Goal: Task Accomplishment & Management: Complete application form

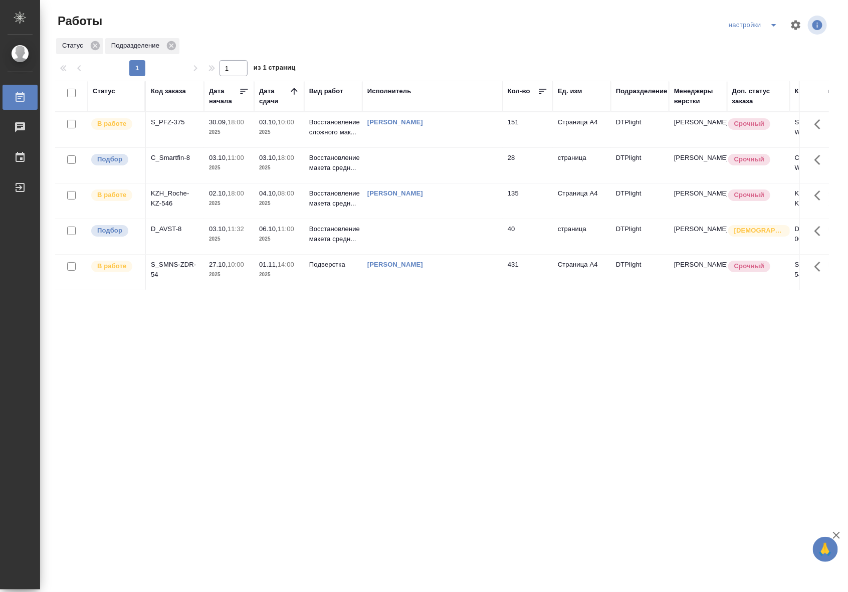
click at [435, 142] on td "[PERSON_NAME]" at bounding box center [432, 129] width 140 height 35
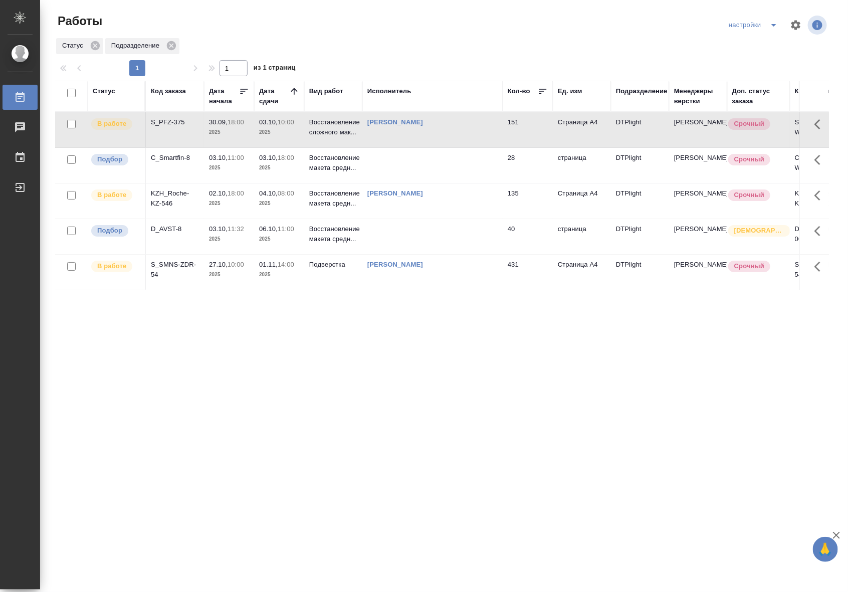
click at [435, 142] on td "[PERSON_NAME]" at bounding box center [432, 129] width 140 height 35
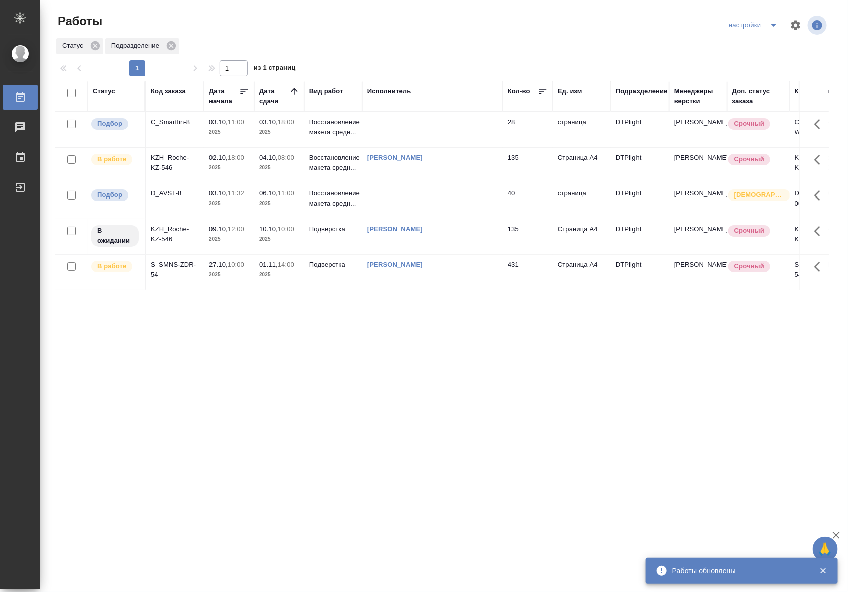
click at [394, 284] on td "[PERSON_NAME]" at bounding box center [432, 272] width 140 height 35
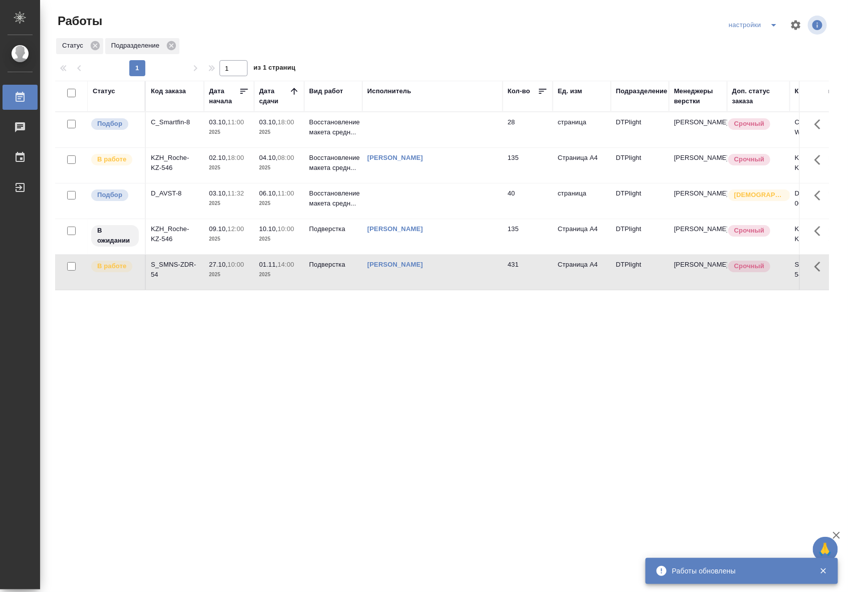
click at [394, 284] on td "[PERSON_NAME]" at bounding box center [432, 272] width 140 height 35
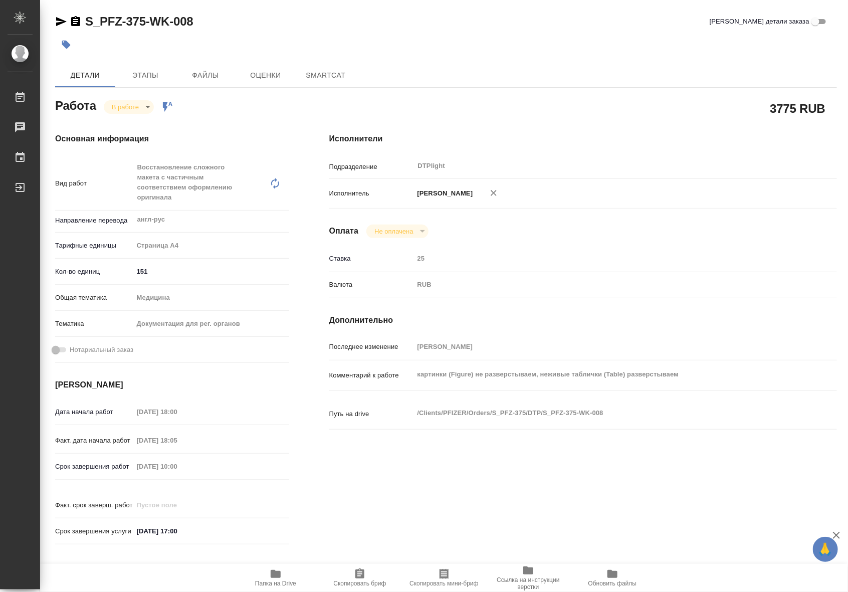
type textarea "x"
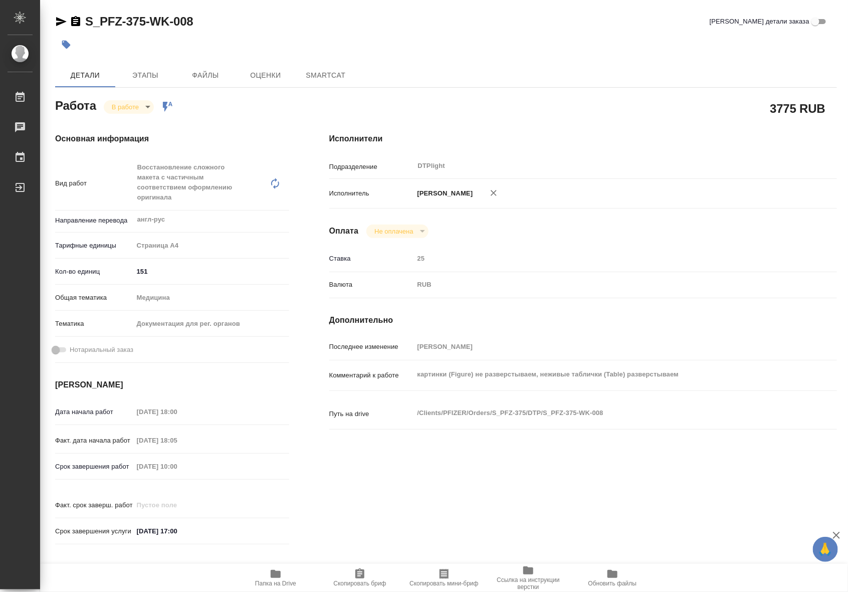
type textarea "x"
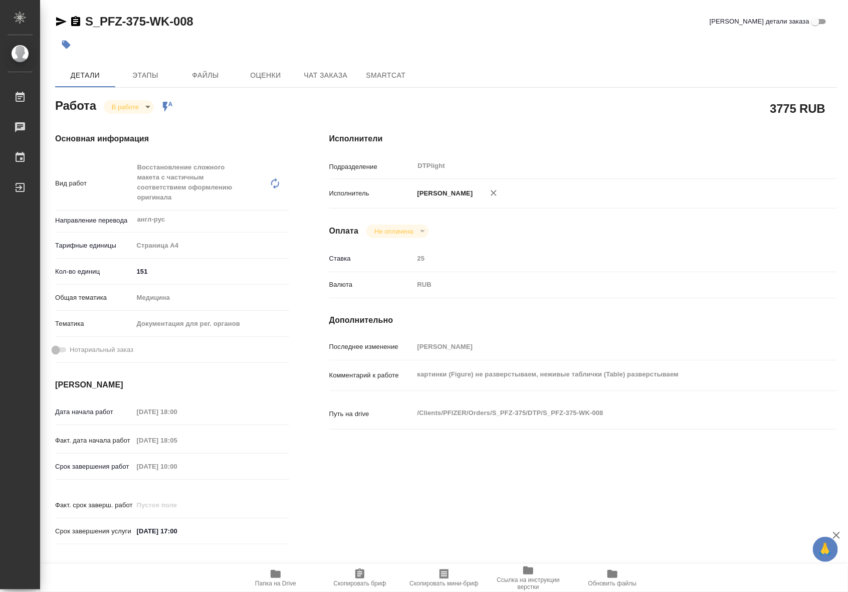
click at [269, 575] on span "Папка на Drive" at bounding box center [276, 577] width 72 height 19
type textarea "x"
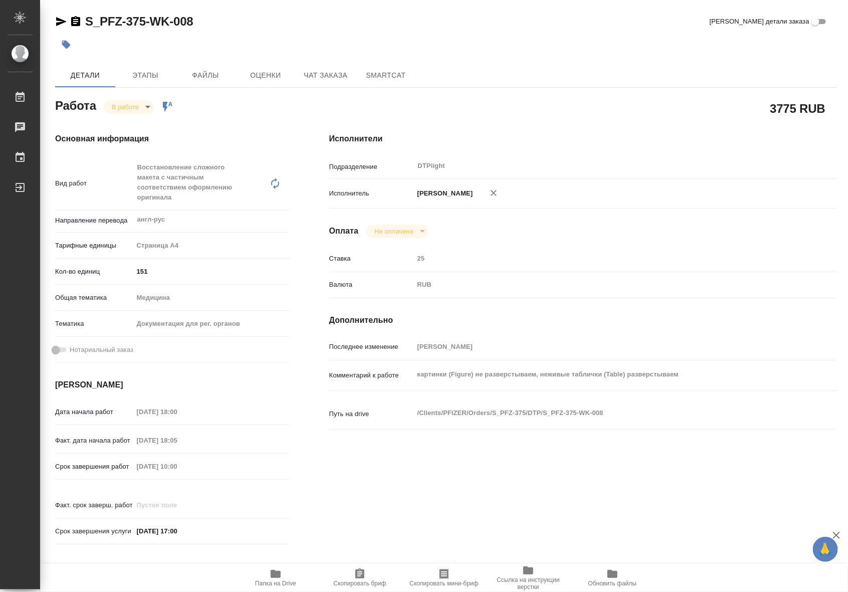
type textarea "x"
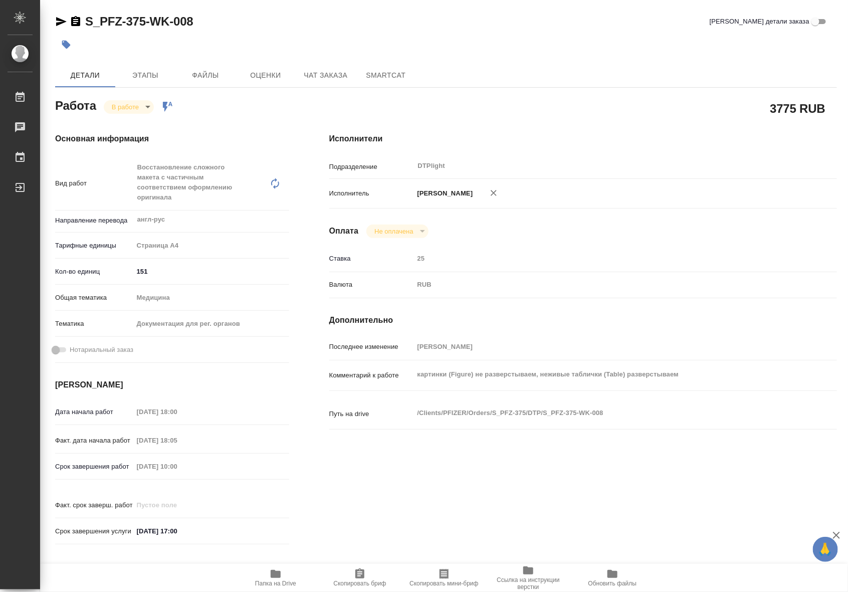
type textarea "x"
click at [133, 101] on body "🙏 .cls-1 fill:#fff; AWATERA Riianova Anna Работы 0 Чаты График Выйти S_PFZ-375-…" at bounding box center [424, 296] width 848 height 592
click at [133, 121] on button "Выполнен" at bounding box center [130, 123] width 37 height 11
type textarea "x"
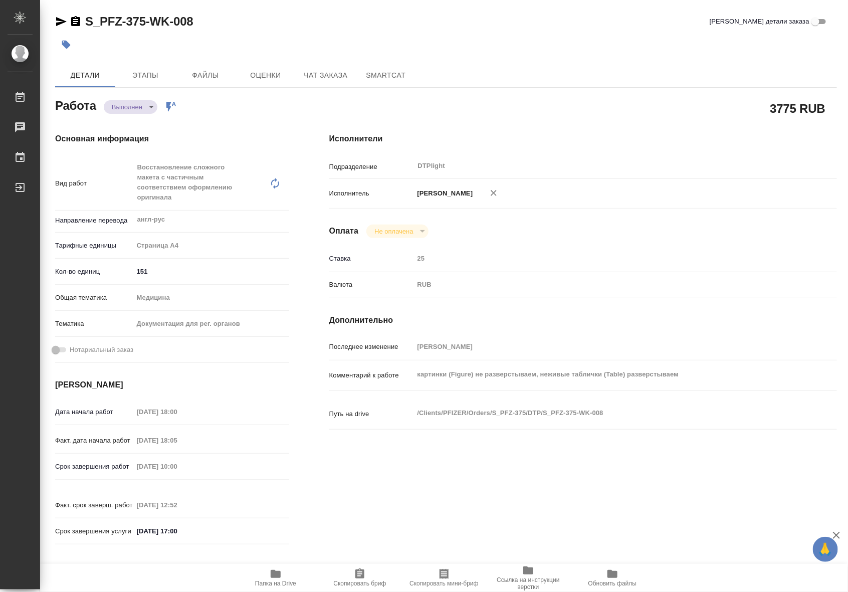
type textarea "x"
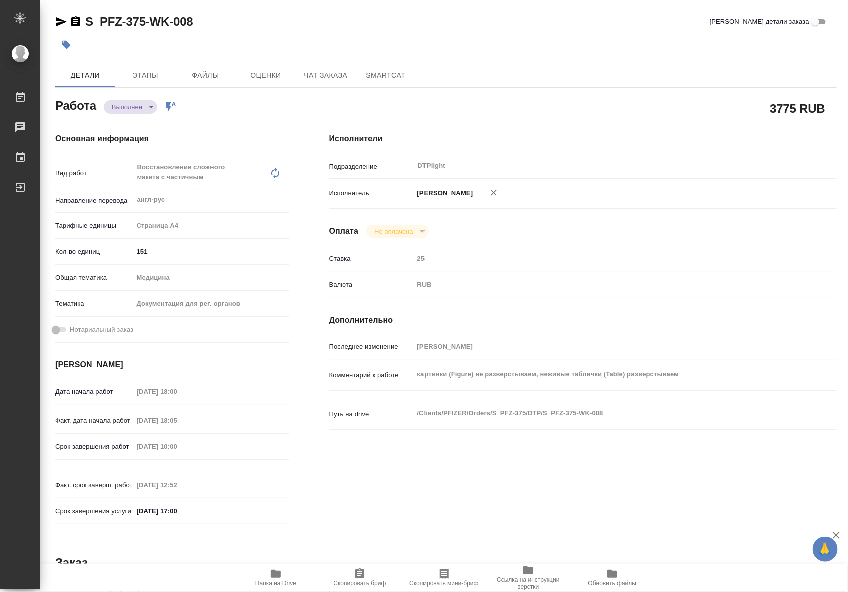
type textarea "x"
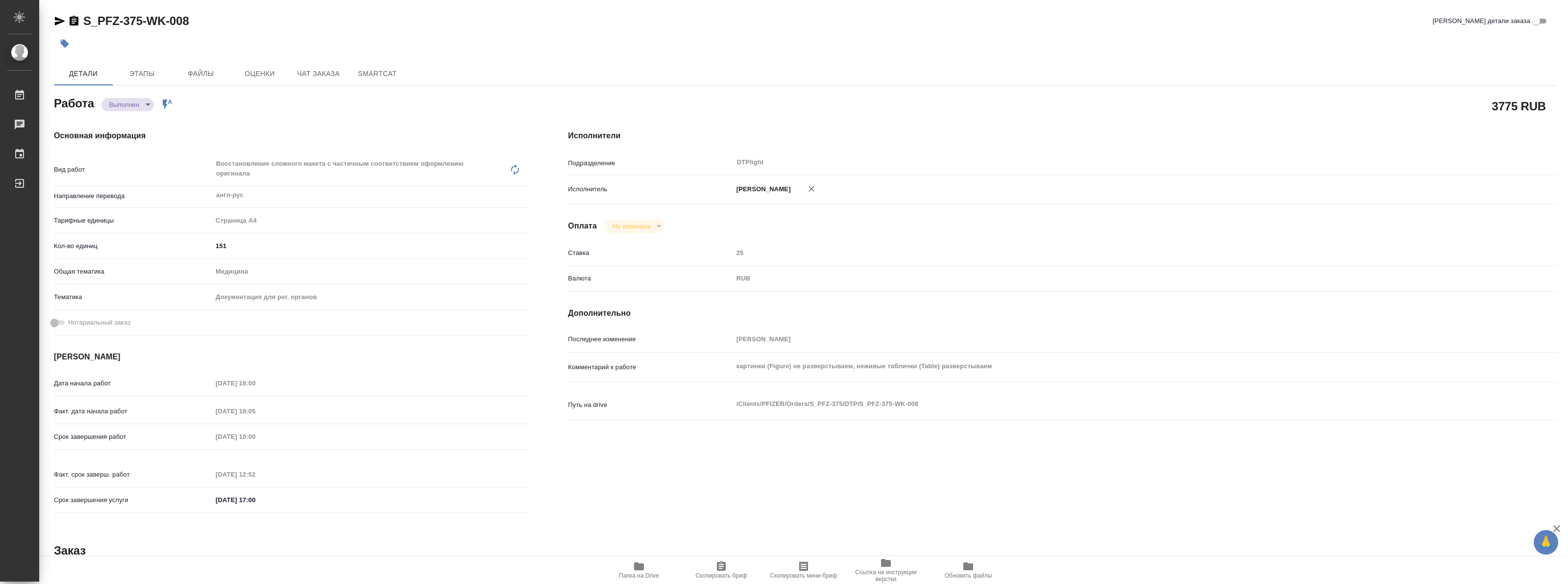
type textarea "x"
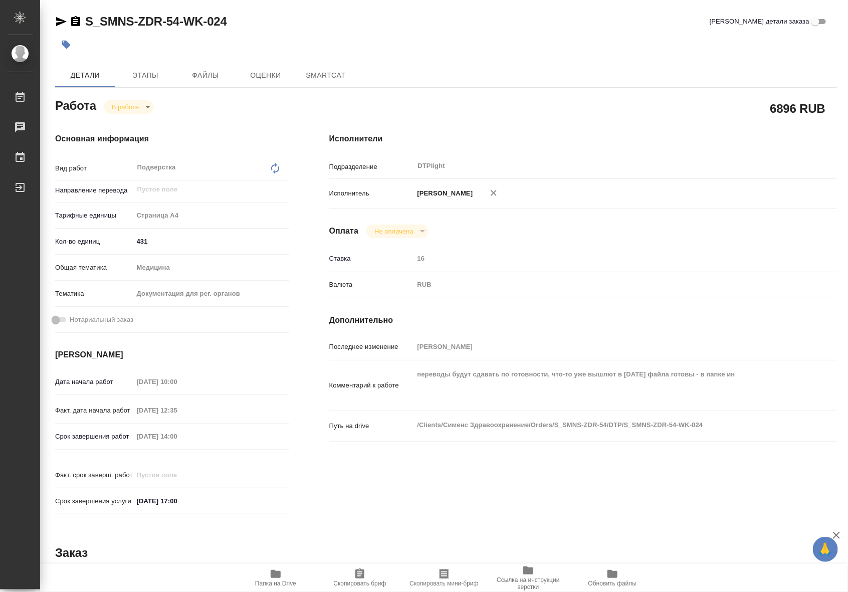
type textarea "x"
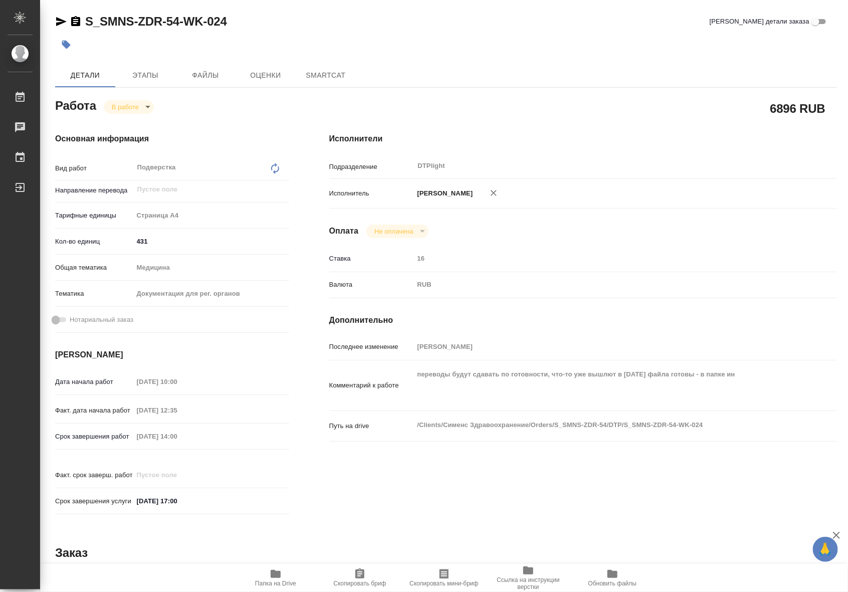
type textarea "x"
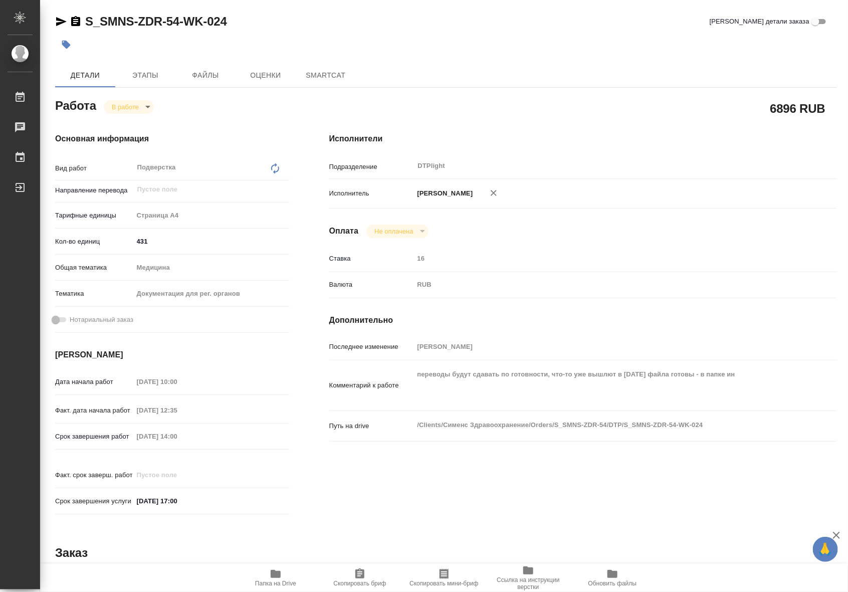
type textarea "x"
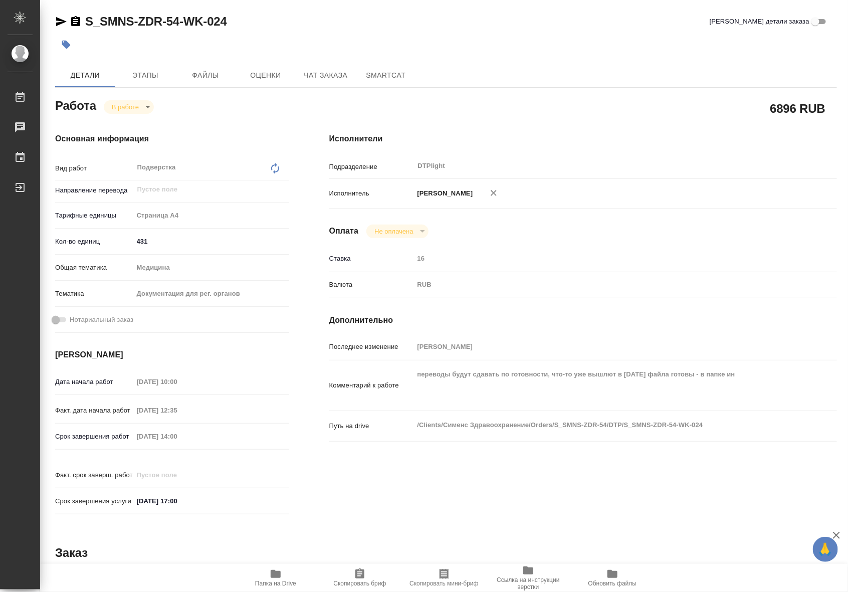
type textarea "x"
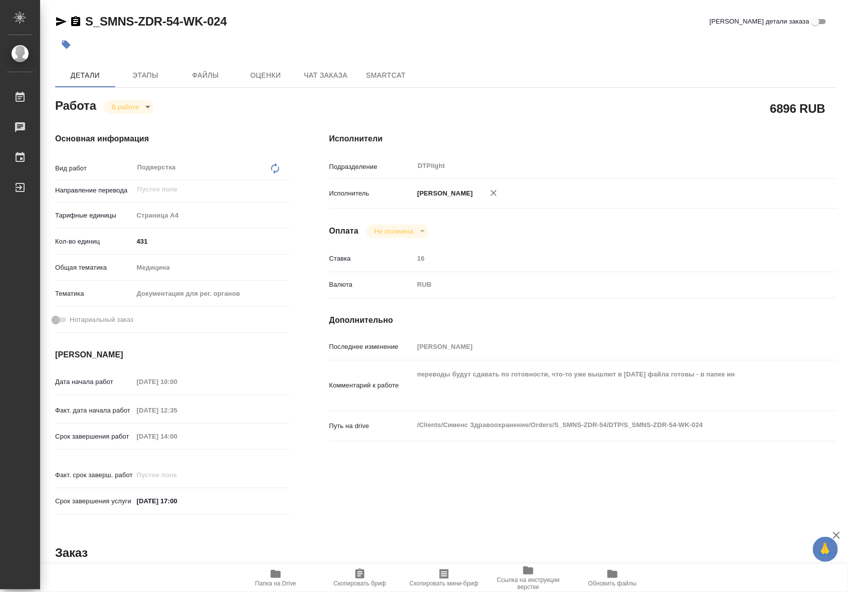
type textarea "x"
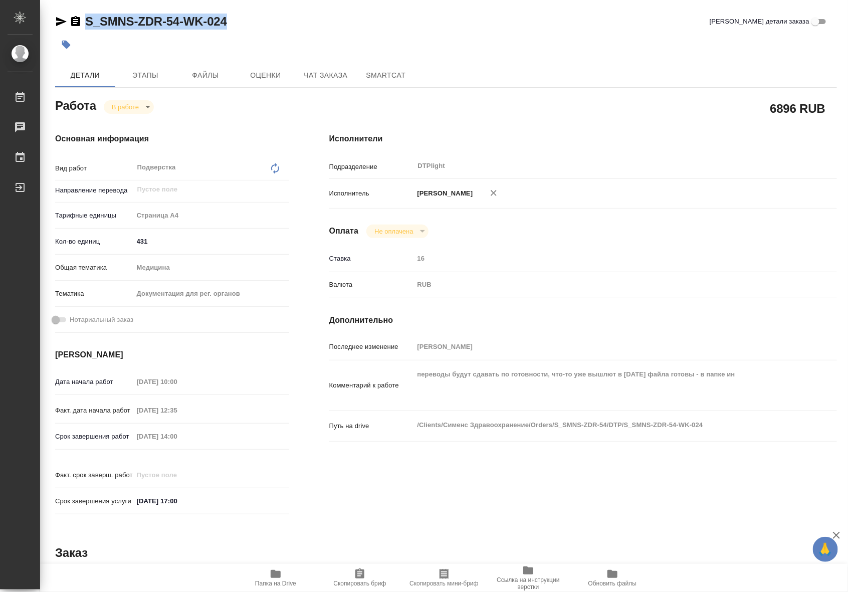
drag, startPoint x: 239, startPoint y: 21, endPoint x: 64, endPoint y: 30, distance: 175.2
click at [64, 30] on div "S_SMNS-ZDR-54-WK-024 Кратко детали заказа" at bounding box center [446, 24] width 782 height 20
copy link "S_SMNS-ZDR-54-WK-024"
click at [281, 579] on icon "button" at bounding box center [276, 574] width 12 height 12
